Goal: Task Accomplishment & Management: Manage account settings

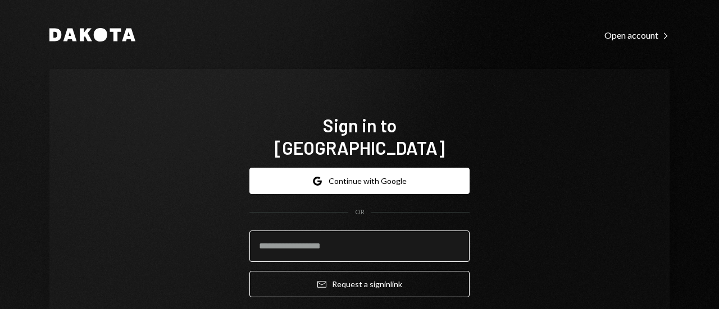
type input "**********"
click at [326, 231] on input "**********" at bounding box center [359, 246] width 220 height 31
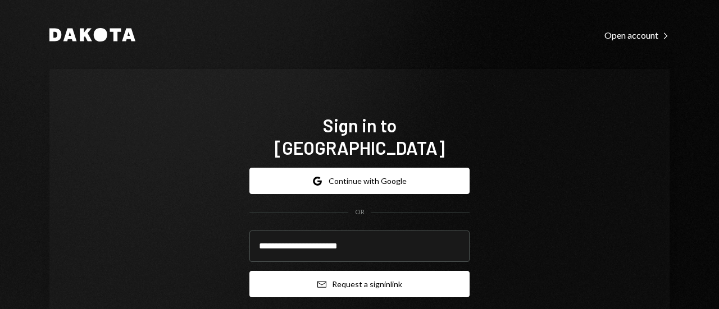
click at [364, 271] on button "Email Request a sign in link" at bounding box center [359, 284] width 220 height 26
